Goal: Task Accomplishment & Management: Manage account settings

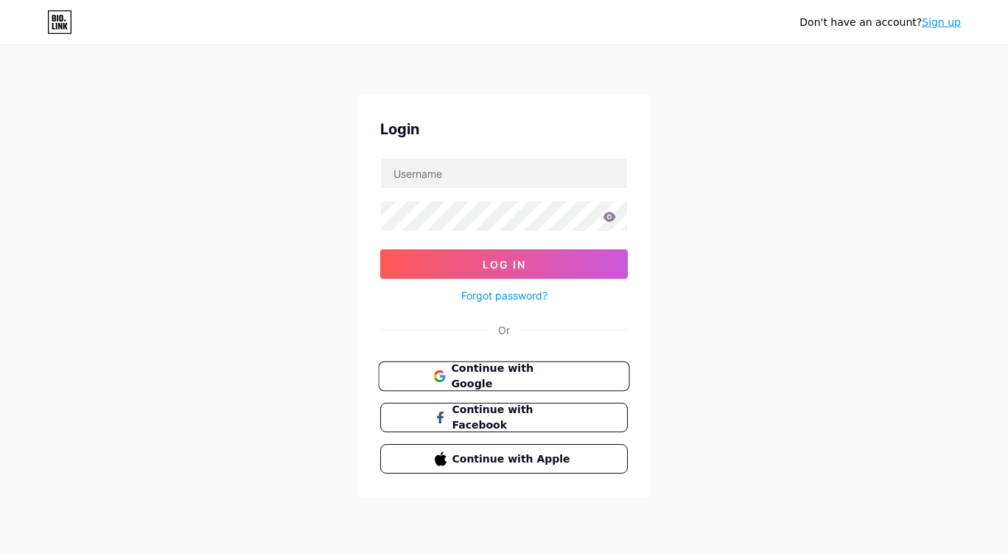
click at [528, 368] on span "Continue with Google" at bounding box center [512, 376] width 123 height 32
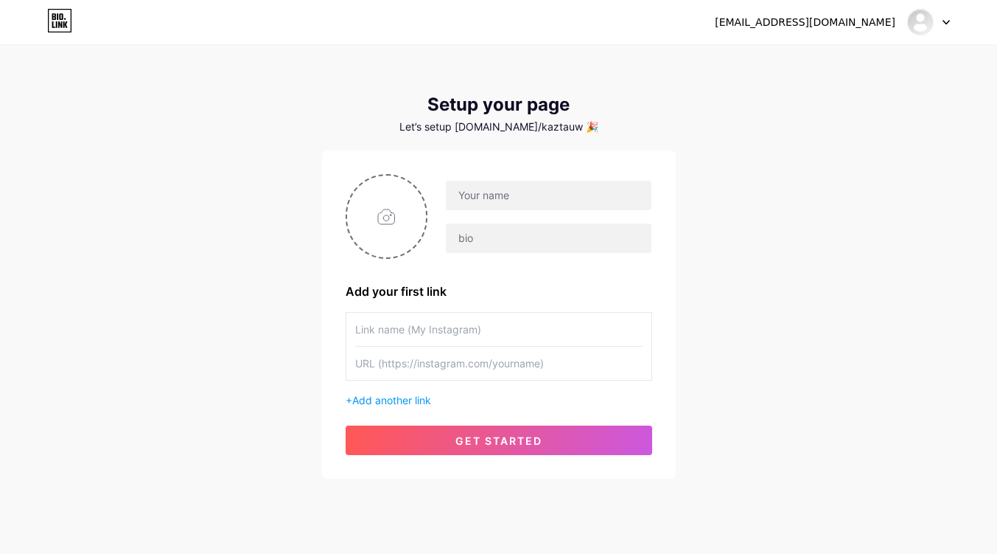
click at [948, 20] on icon at bounding box center [946, 22] width 7 height 5
click at [822, 89] on li "Logout" at bounding box center [858, 100] width 183 height 40
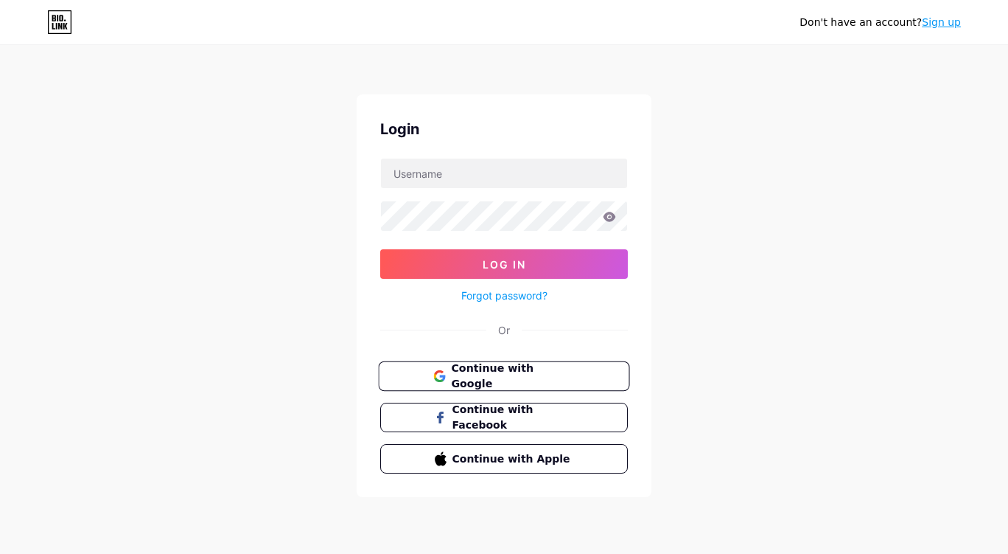
click at [515, 365] on button "Continue with Google" at bounding box center [503, 376] width 251 height 30
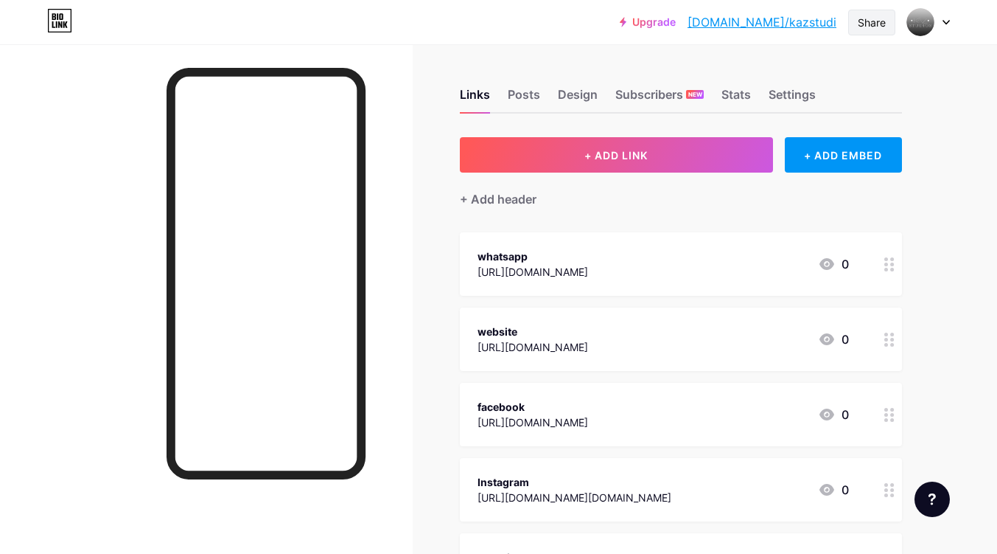
click at [868, 21] on div "Share" at bounding box center [872, 22] width 28 height 15
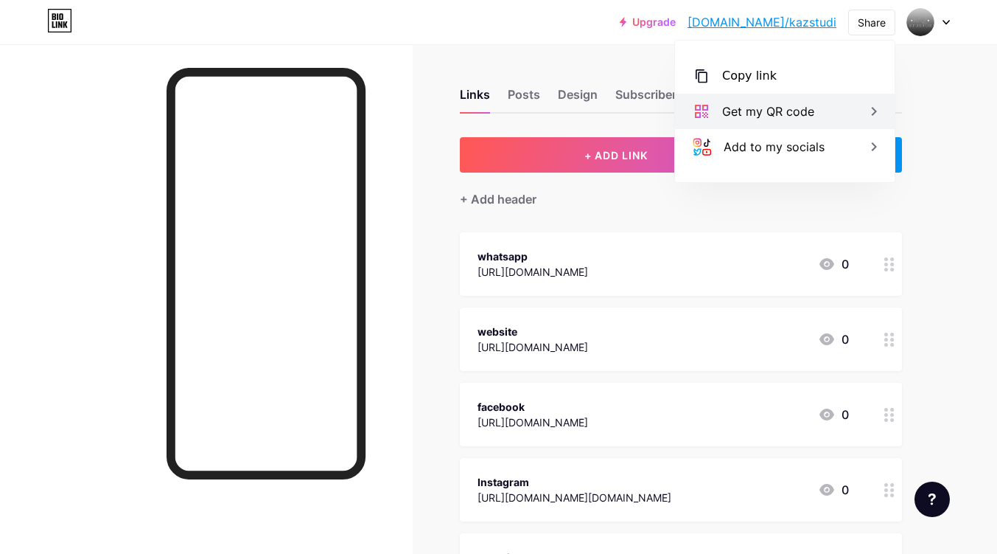
click at [761, 107] on div "Get my QR code" at bounding box center [768, 111] width 92 height 18
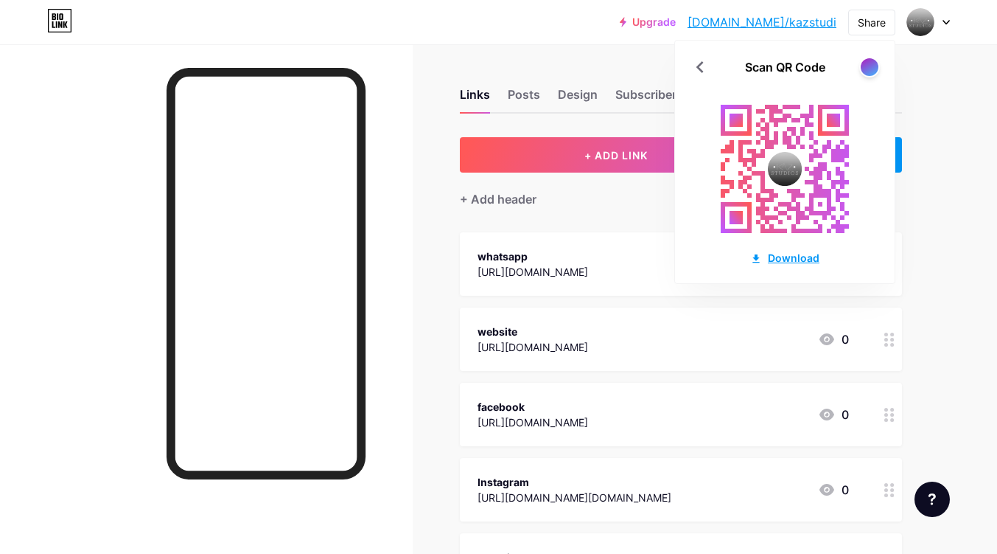
click at [795, 259] on div "Download" at bounding box center [784, 257] width 69 height 15
click at [699, 61] on icon at bounding box center [701, 67] width 24 height 24
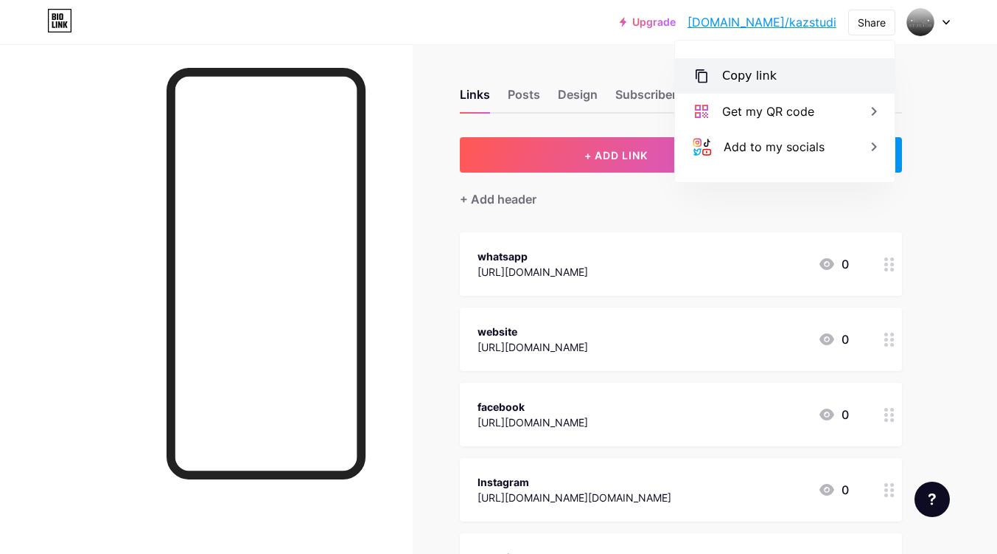
click at [778, 80] on div "Copy link" at bounding box center [785, 75] width 220 height 35
